Goal: Information Seeking & Learning: Learn about a topic

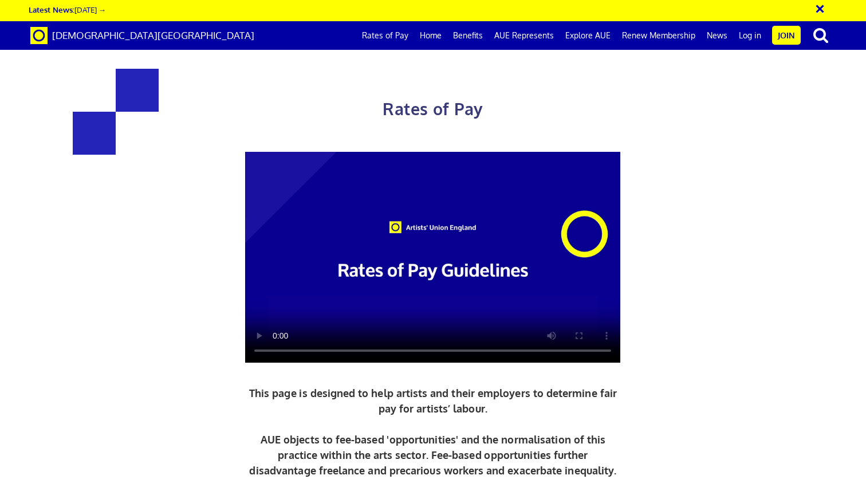
scroll to position [1214, 0]
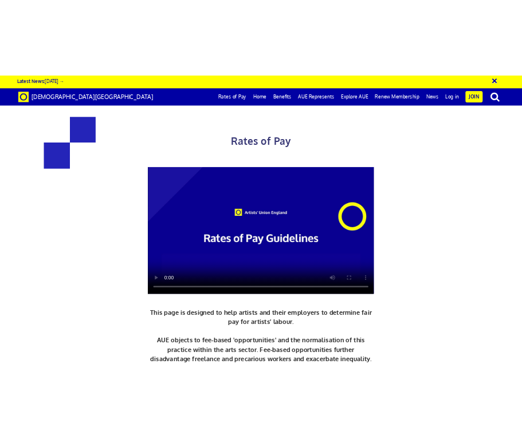
scroll to position [1318, 0]
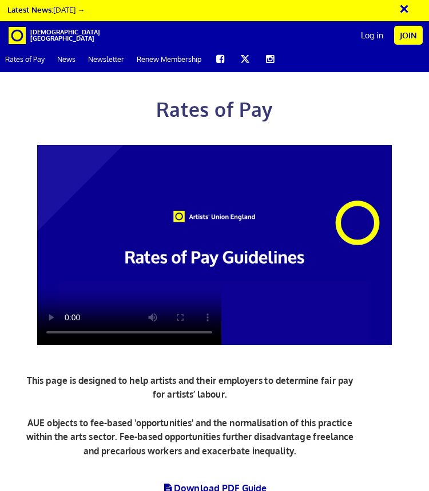
scroll to position [1556, 0]
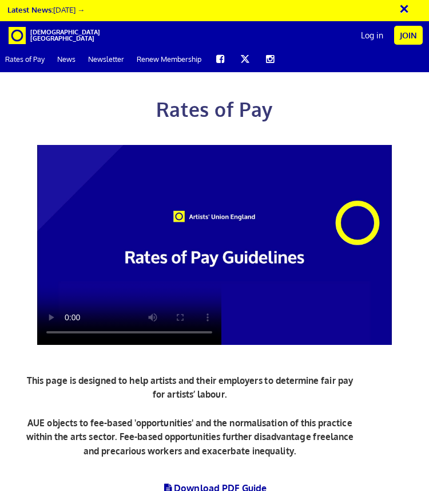
scroll to position [1719, 0]
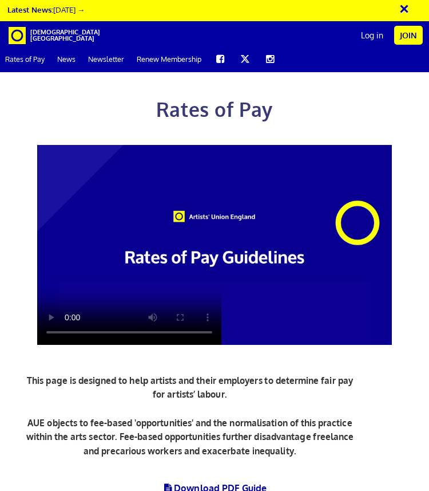
drag, startPoint x: 366, startPoint y: 322, endPoint x: -4, endPoint y: 314, distance: 370.5
drag, startPoint x: 29, startPoint y: 317, endPoint x: 366, endPoint y: 312, distance: 337.3
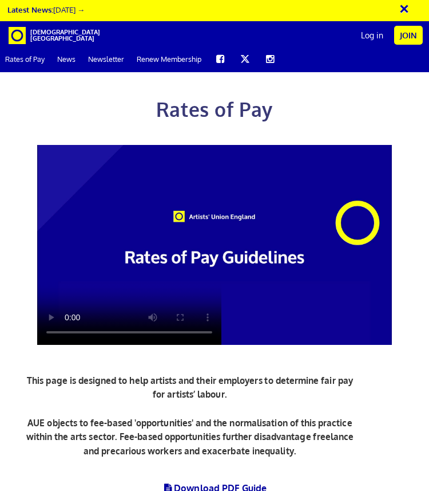
copy p "correspondance, calls, planning, writing statements, proofreading & arranging s…"
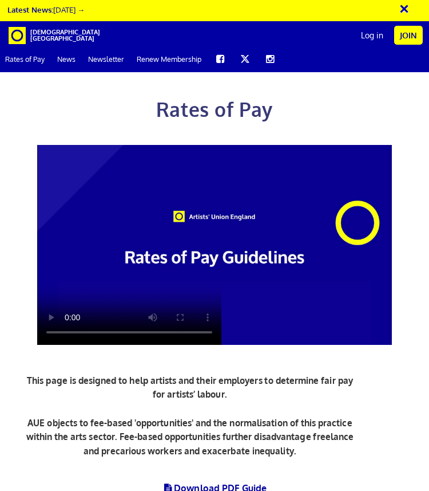
scroll to position [2027, 0]
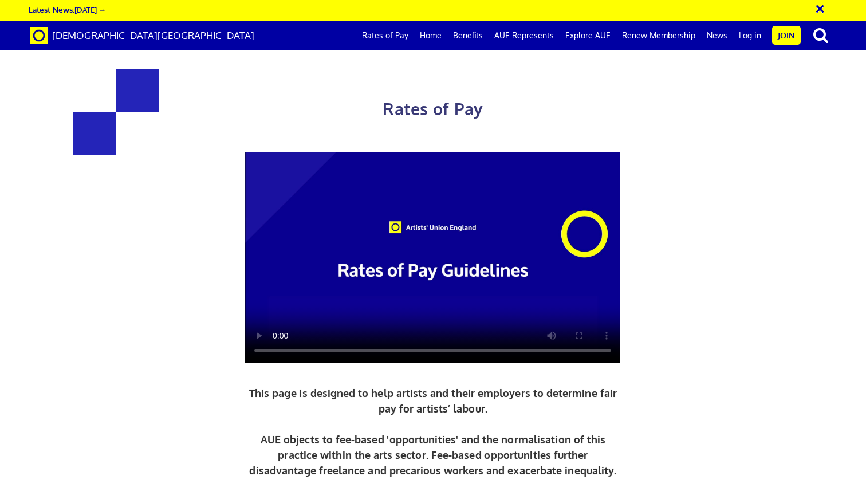
scroll to position [0, 8]
